Goal: Information Seeking & Learning: Learn about a topic

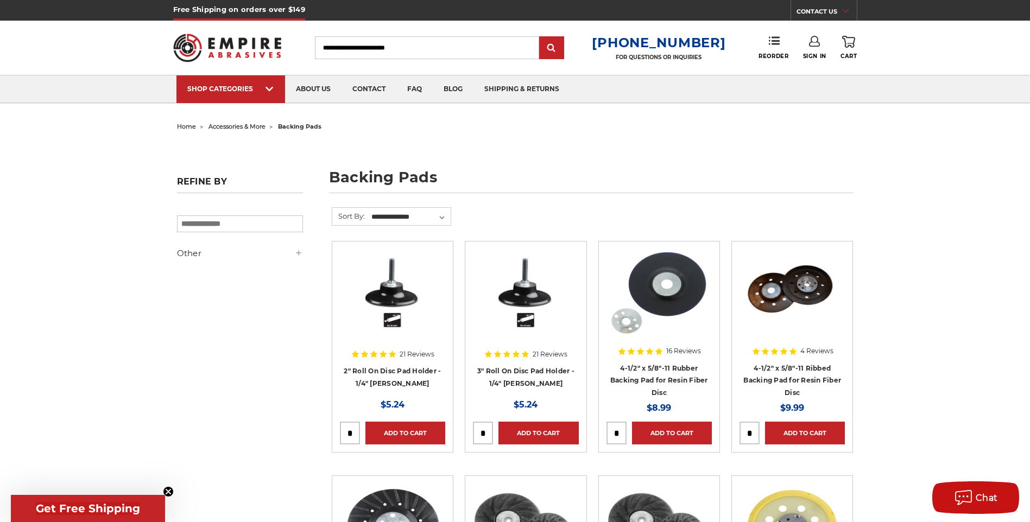
click at [394, 293] on img at bounding box center [392, 292] width 105 height 87
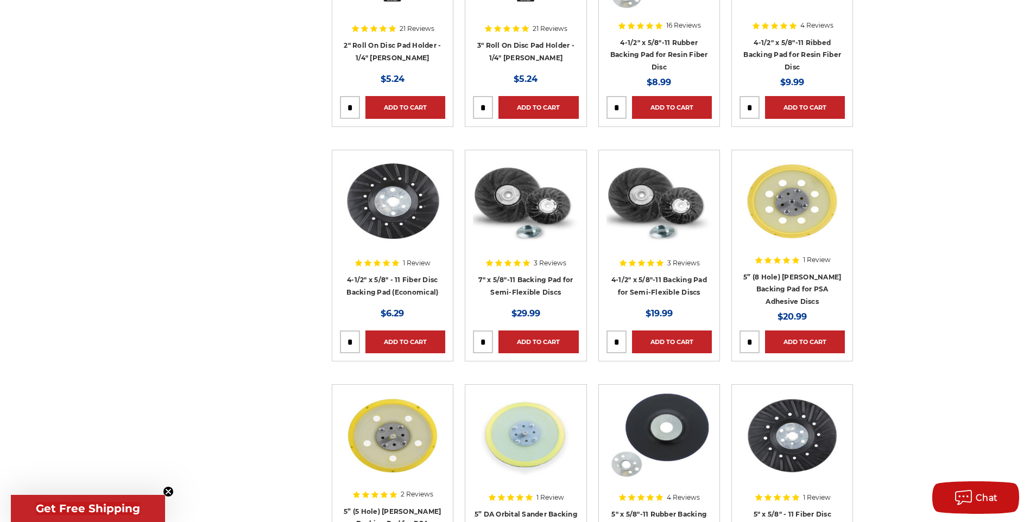
scroll to position [489, 0]
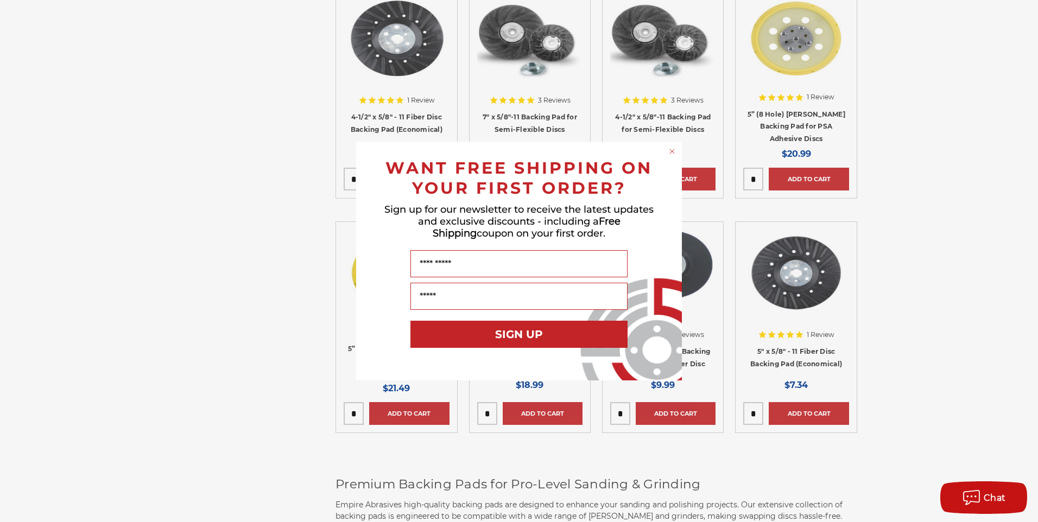
click at [673, 152] on circle "Close dialog" at bounding box center [672, 152] width 10 height 10
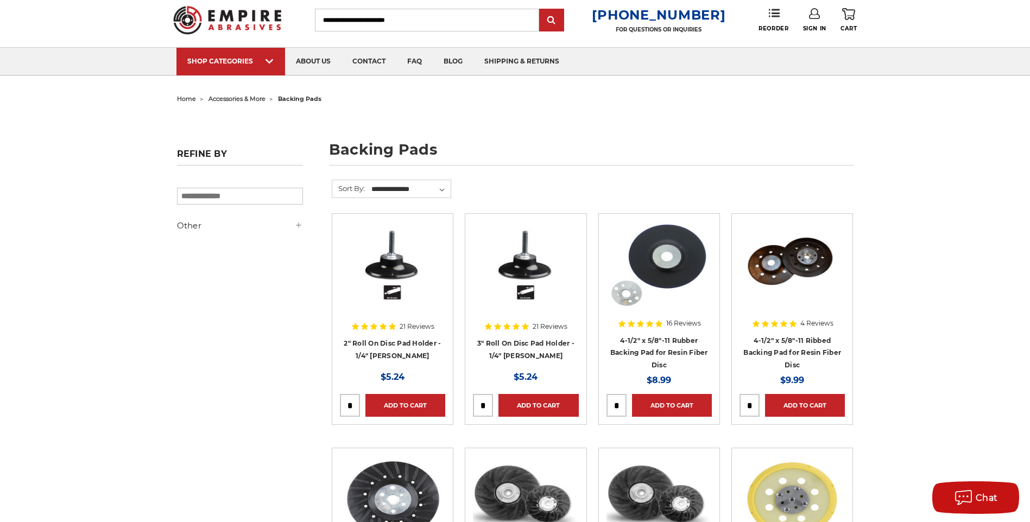
scroll to position [54, 0]
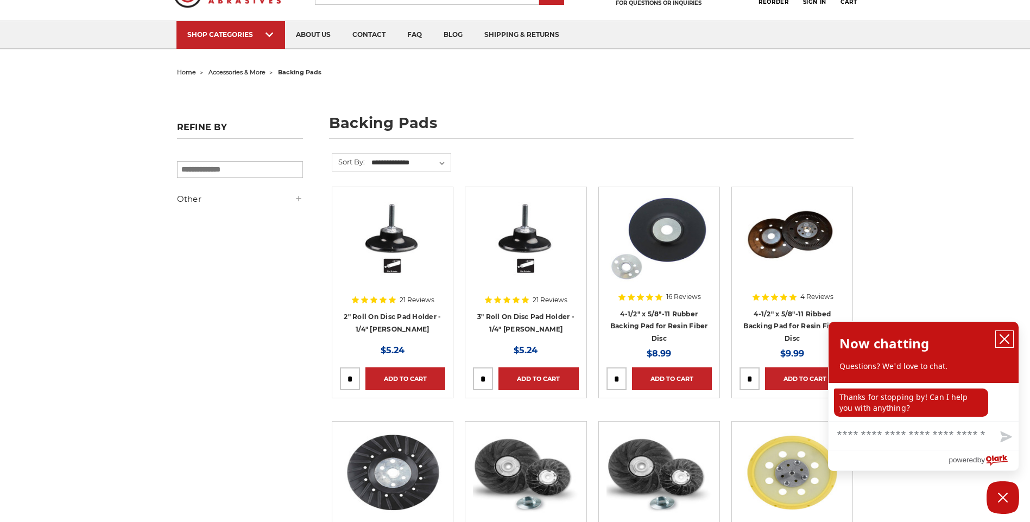
click at [1004, 339] on icon "close chatbox" at bounding box center [1004, 339] width 9 height 9
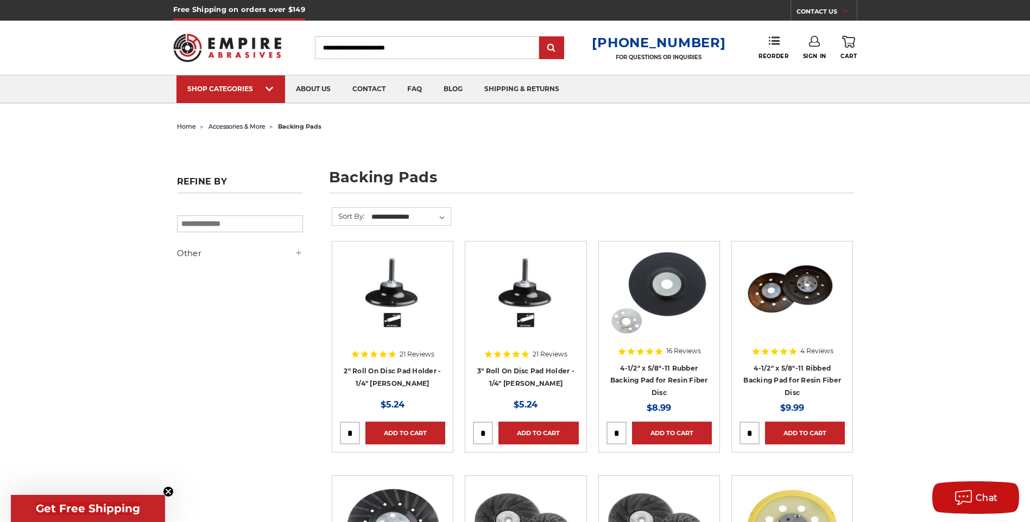
click at [387, 297] on img at bounding box center [392, 292] width 105 height 87
click at [522, 279] on img at bounding box center [525, 292] width 105 height 87
